Goal: Information Seeking & Learning: Learn about a topic

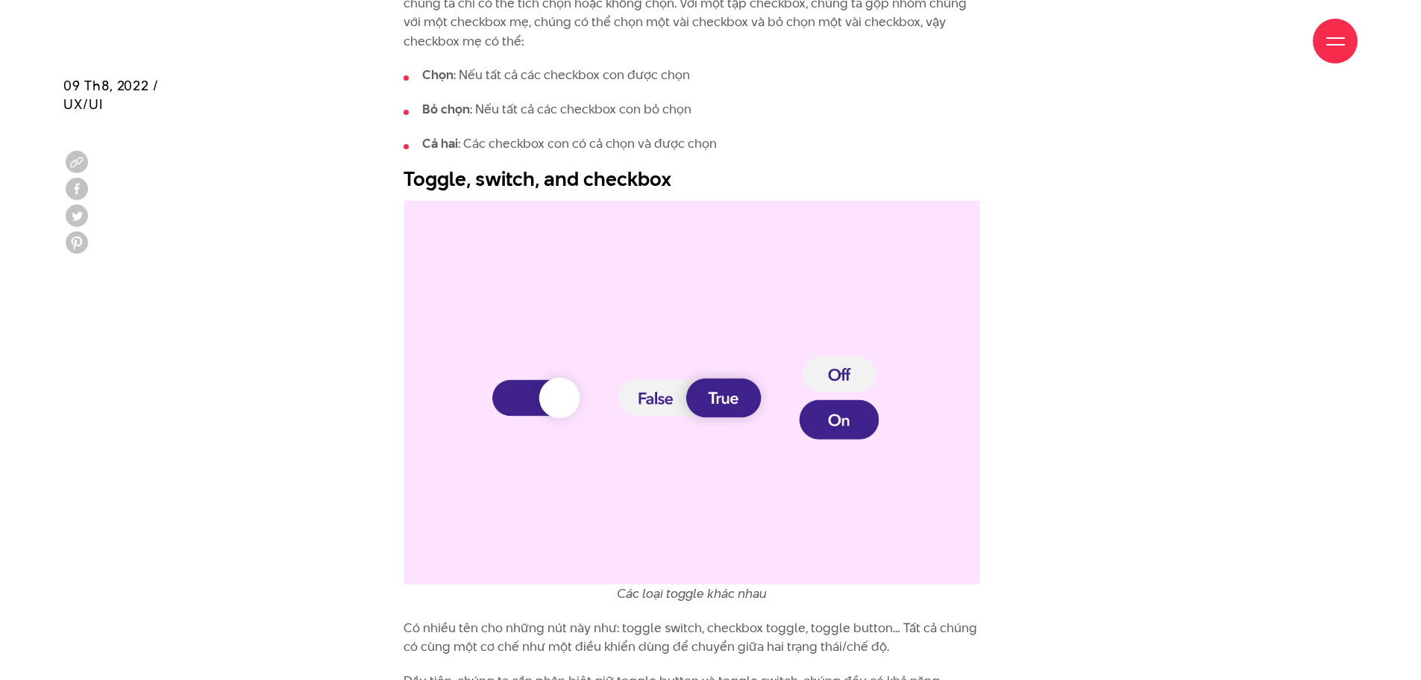
scroll to position [2164, 0]
click at [689, 406] on img at bounding box center [692, 391] width 577 height 384
click at [653, 404] on img at bounding box center [692, 391] width 577 height 384
click at [544, 395] on img at bounding box center [692, 391] width 577 height 384
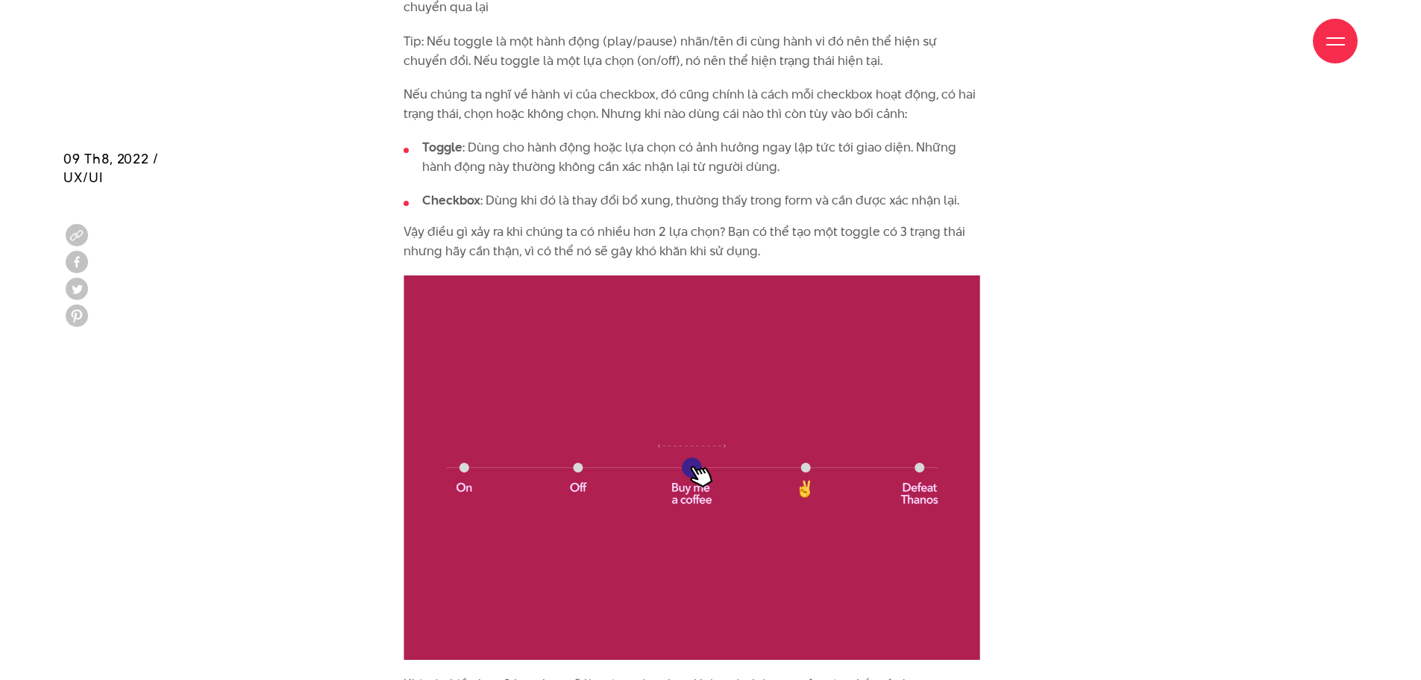
scroll to position [3059, 0]
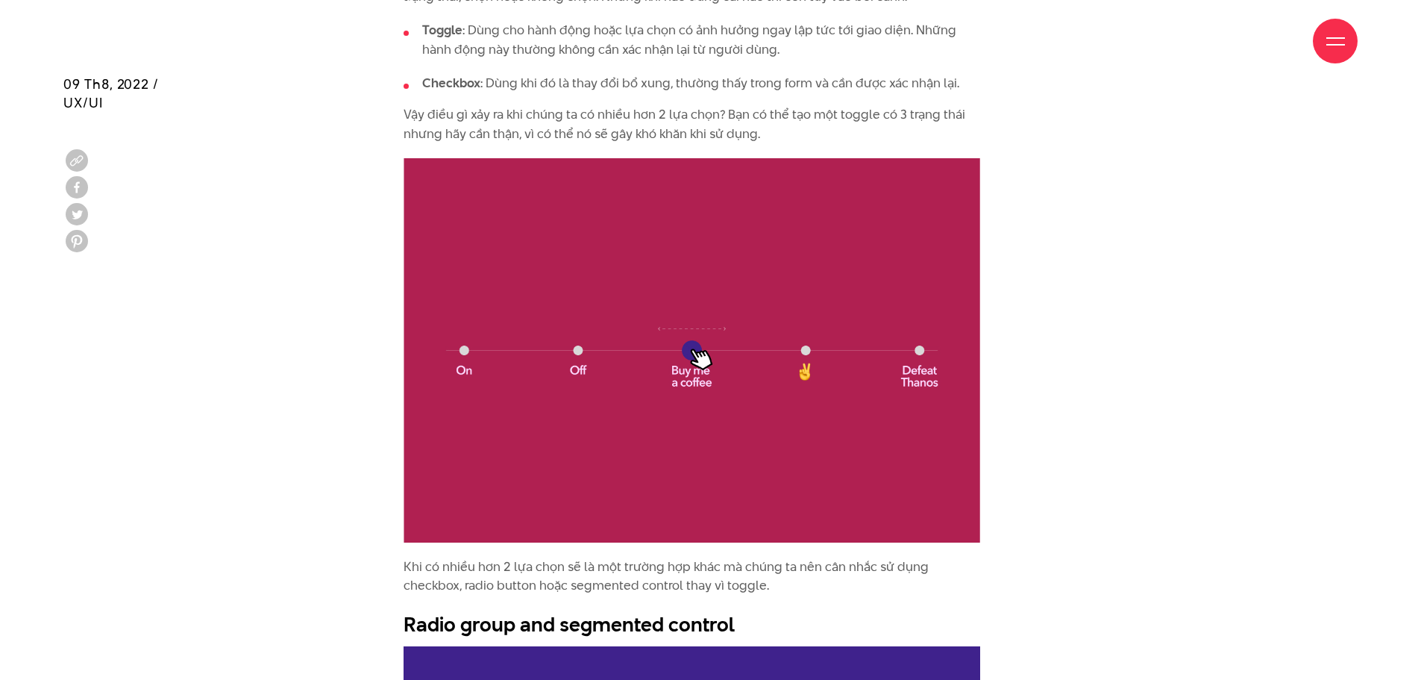
click at [694, 359] on img at bounding box center [692, 350] width 577 height 384
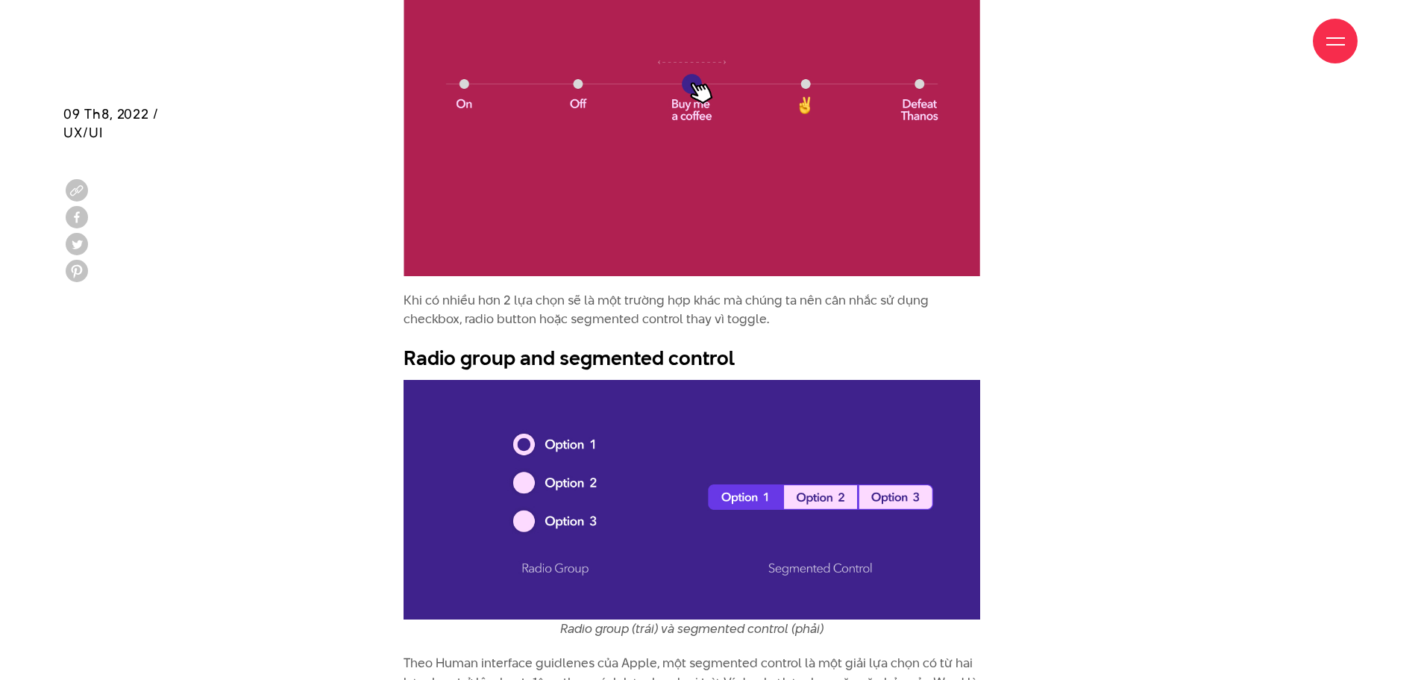
scroll to position [3358, 0]
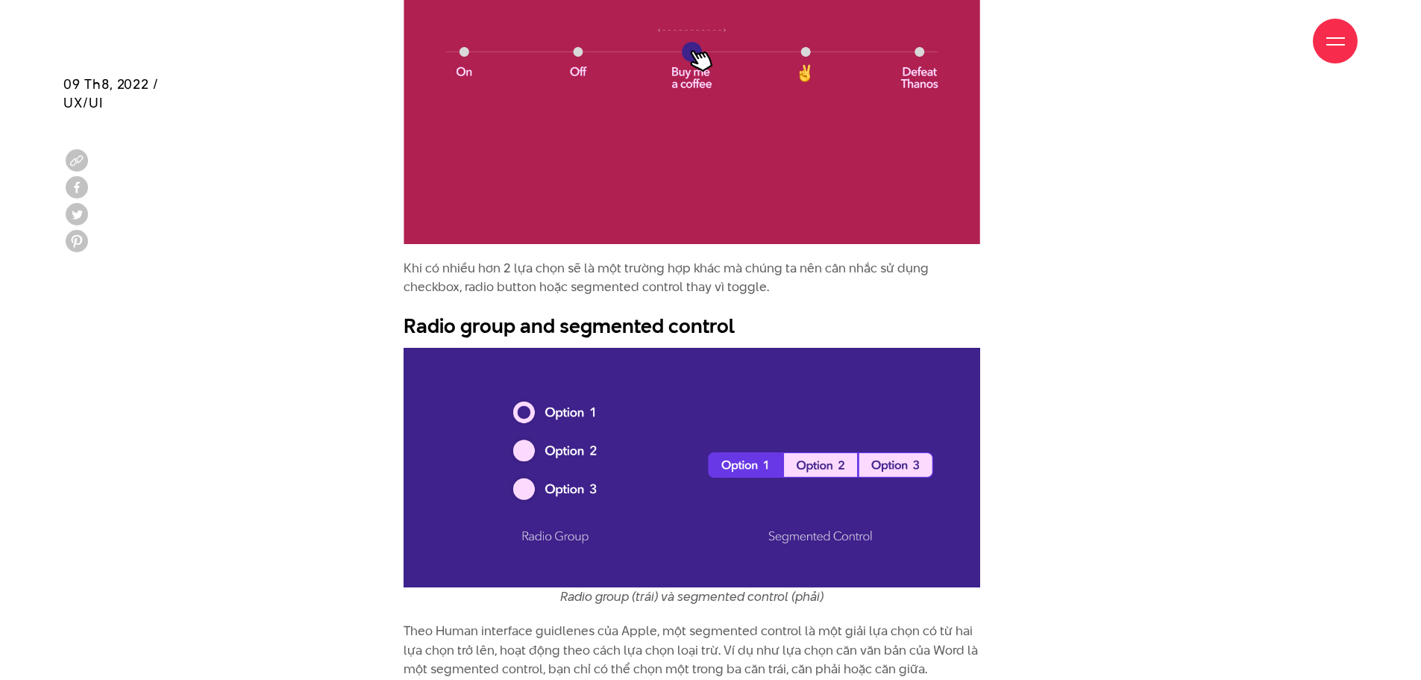
click at [807, 463] on img at bounding box center [692, 468] width 577 height 240
click at [489, 450] on img at bounding box center [692, 468] width 577 height 240
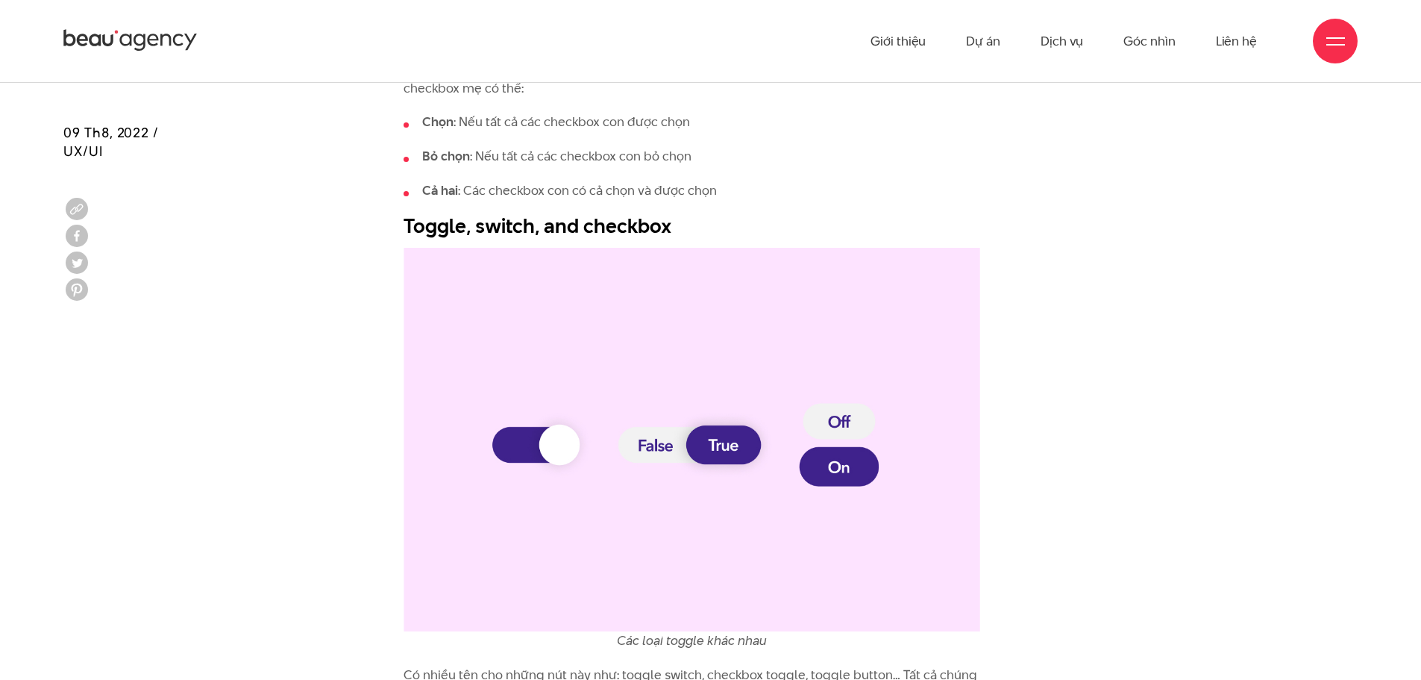
scroll to position [2089, 0]
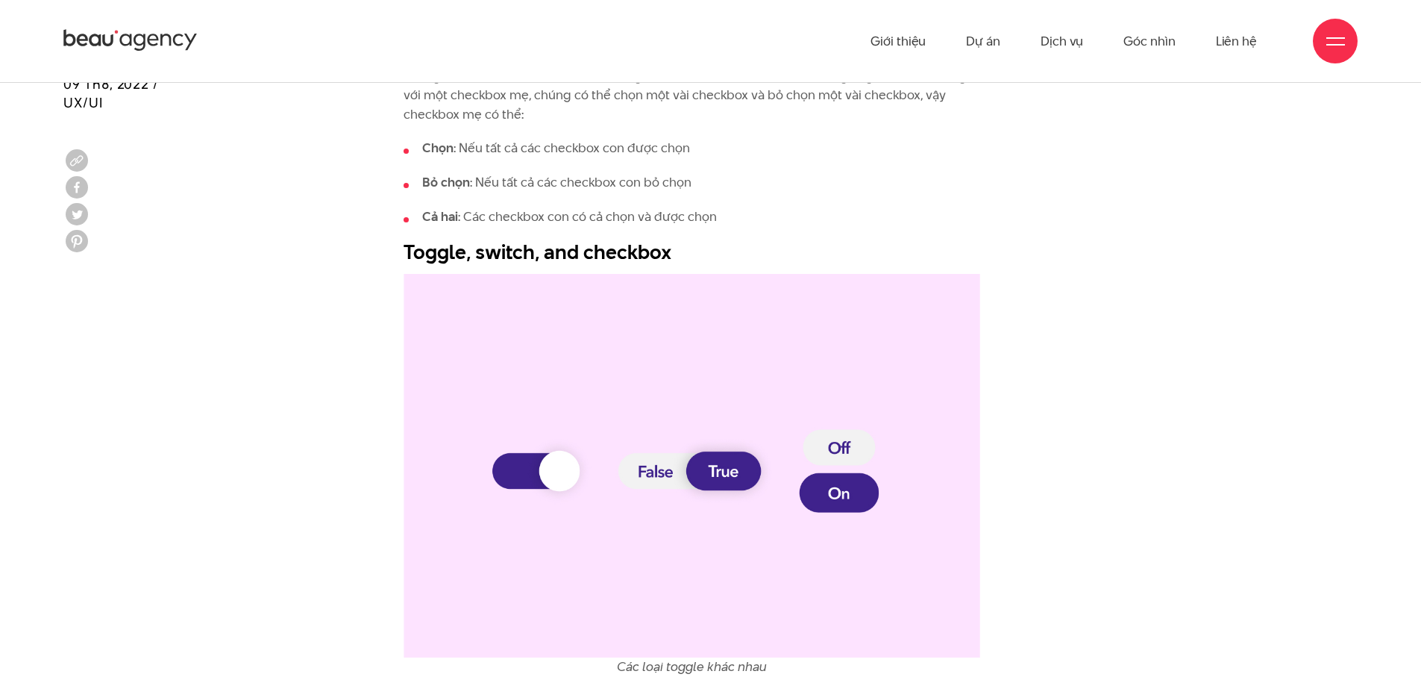
click at [508, 242] on h2 "Toggle, switch, and checkbox" at bounding box center [692, 252] width 577 height 28
click at [501, 250] on h2 "Toggle, switch, and checkbox" at bounding box center [692, 252] width 577 height 28
copy h2 "switch"
